Goal: Task Accomplishment & Management: Manage account settings

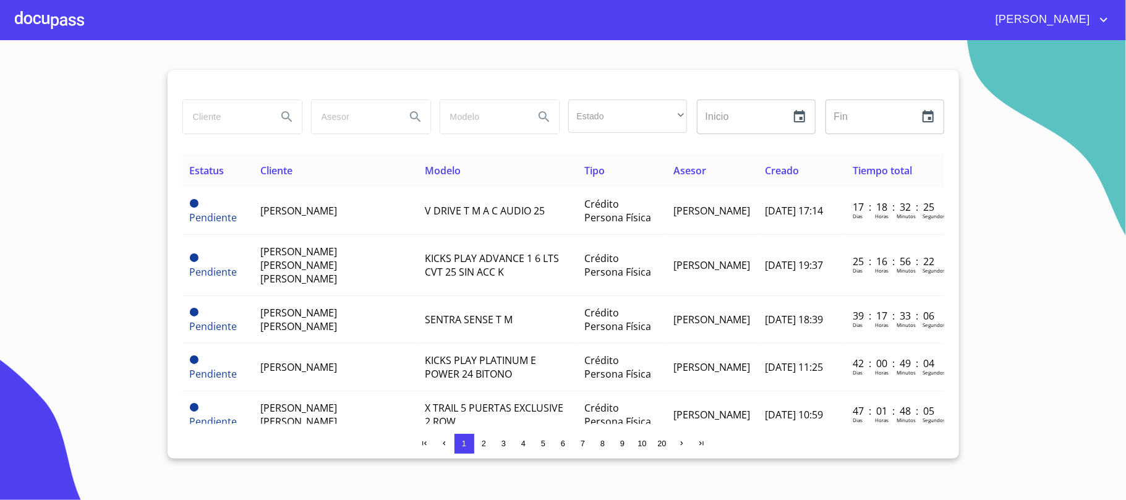
click at [261, 113] on input "search" at bounding box center [225, 116] width 84 height 33
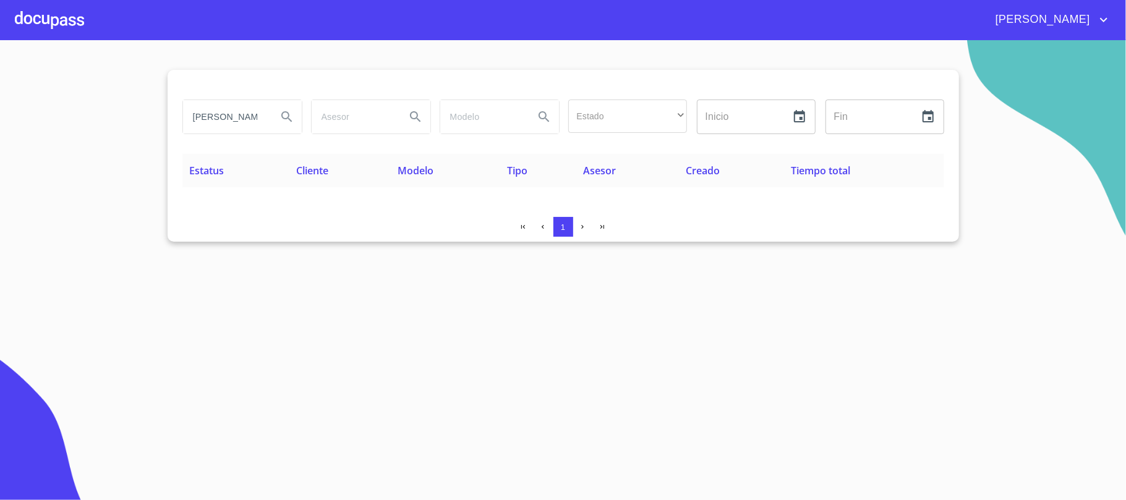
click at [288, 113] on icon "Search" at bounding box center [287, 116] width 15 height 15
click at [265, 119] on input "[PERSON_NAME]" at bounding box center [225, 116] width 84 height 33
type input "[PERSON_NAME]"
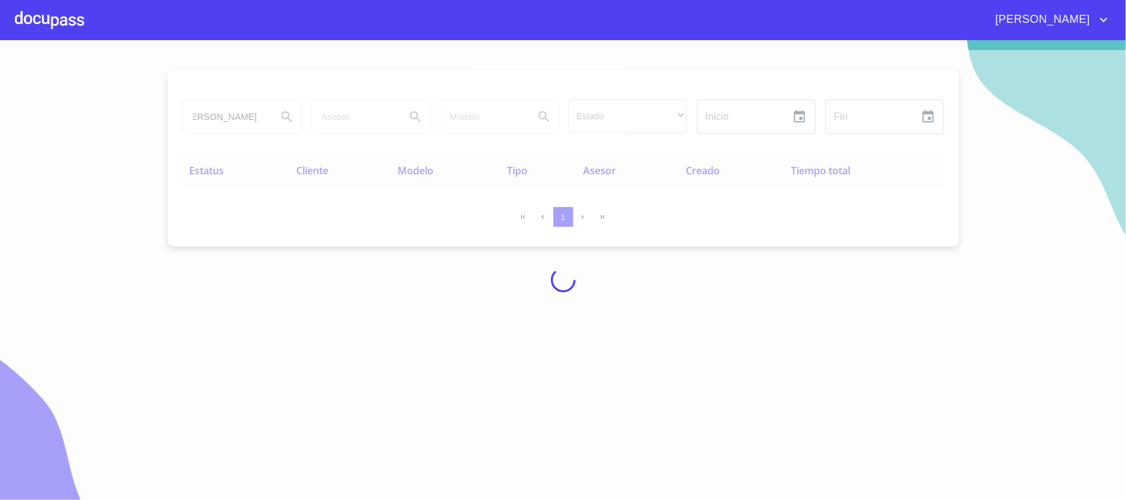
click at [43, 14] on div at bounding box center [49, 20] width 69 height 40
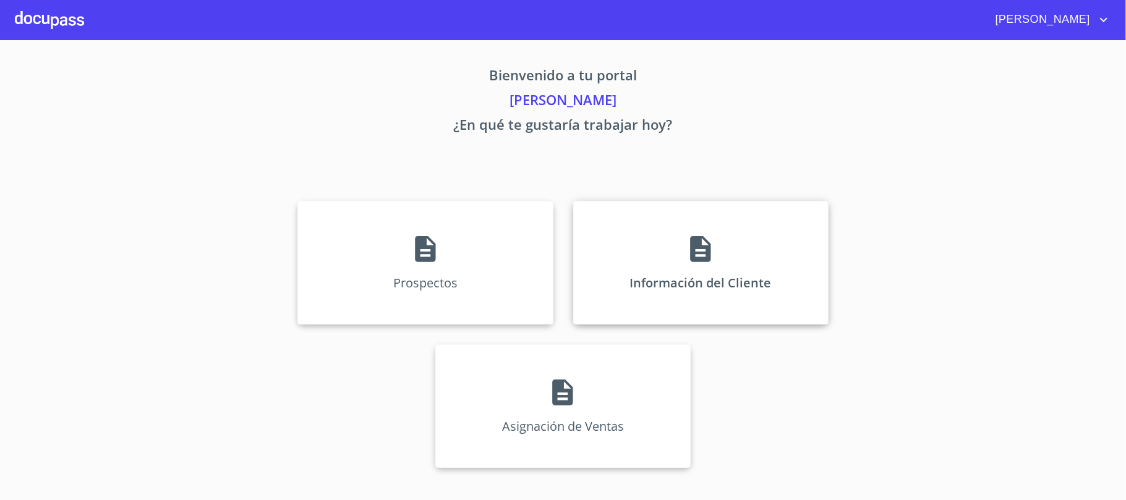
click at [651, 258] on div "Información del Cliente" at bounding box center [700, 263] width 255 height 124
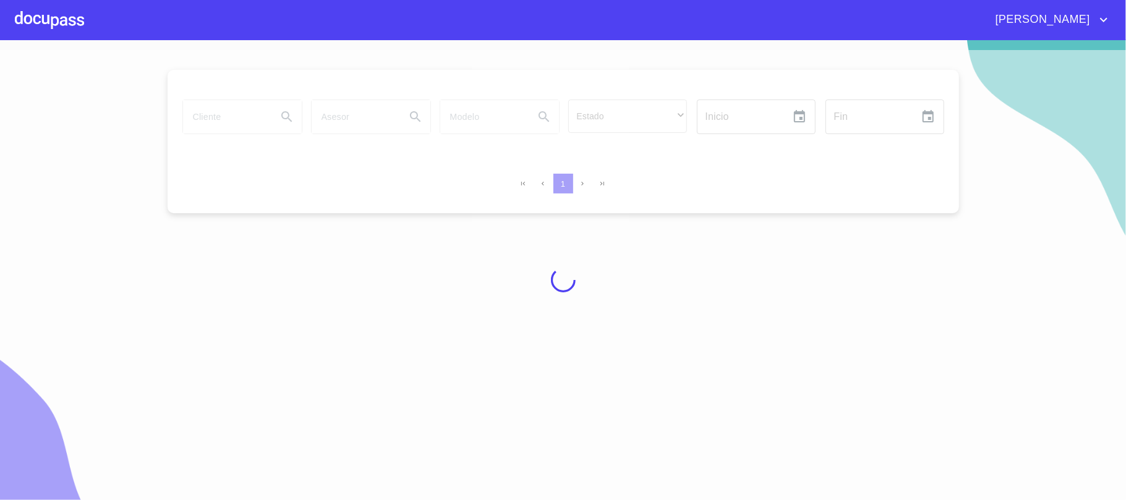
click at [1099, 15] on icon "account of current user" at bounding box center [1104, 19] width 15 height 15
click at [1097, 11] on ul "Salir" at bounding box center [1091, 26] width 40 height 32
click at [1087, 27] on li "Salir" at bounding box center [1091, 26] width 40 height 22
